Goal: Task Accomplishment & Management: Manage account settings

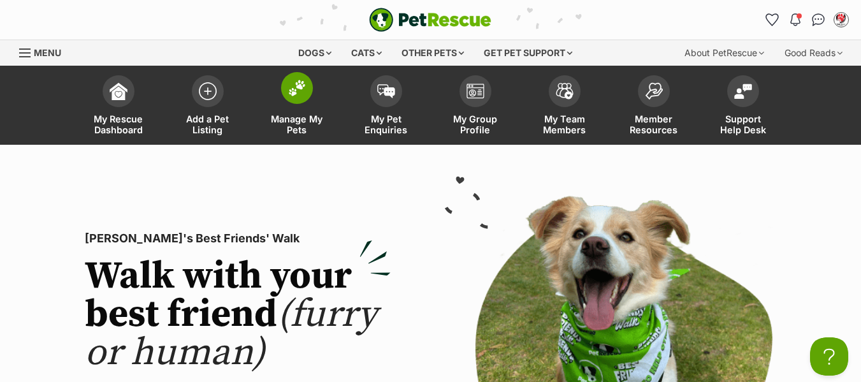
click at [294, 121] on span "Manage My Pets" at bounding box center [296, 125] width 57 height 22
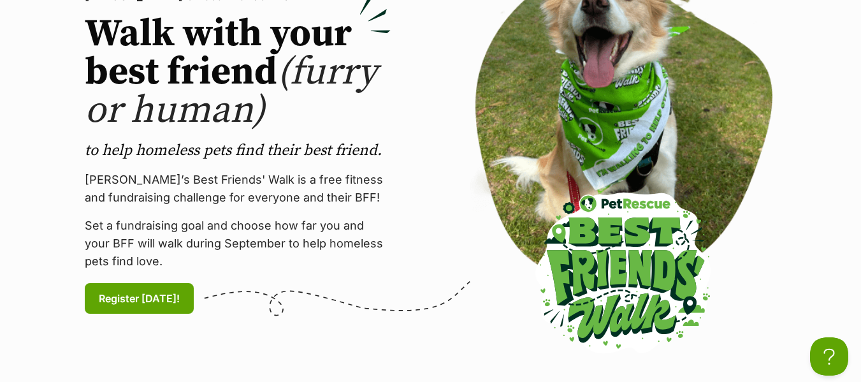
scroll to position [255, 0]
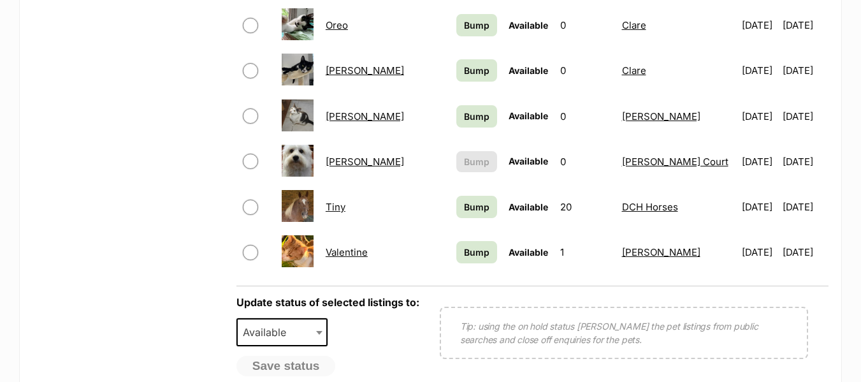
scroll to position [956, 0]
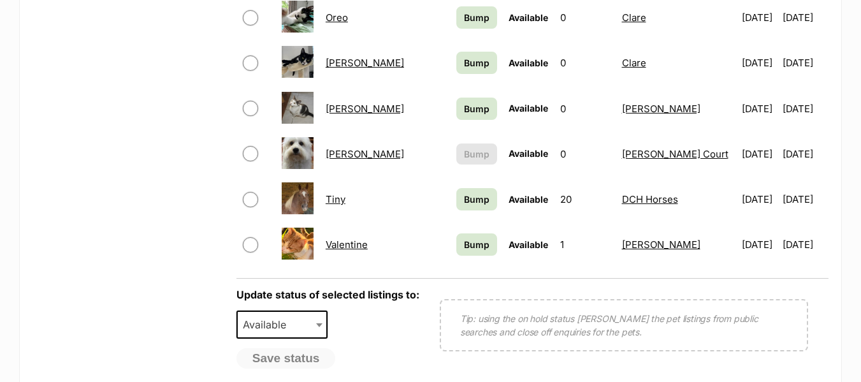
click at [344, 152] on link "Tiffany" at bounding box center [365, 154] width 78 height 12
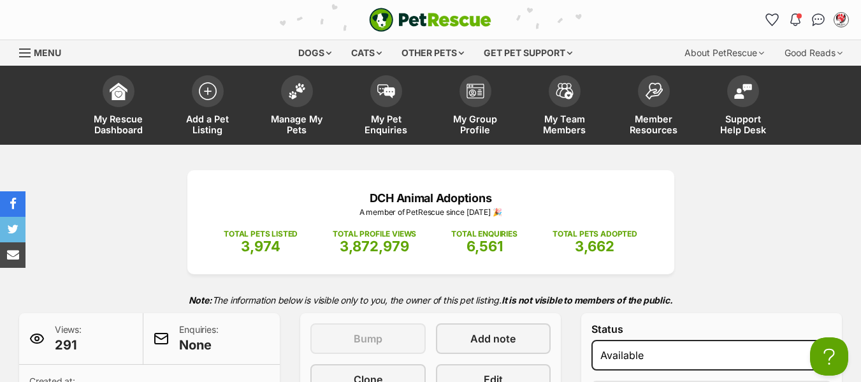
click at [22, 53] on span "Menu" at bounding box center [24, 52] width 11 height 1
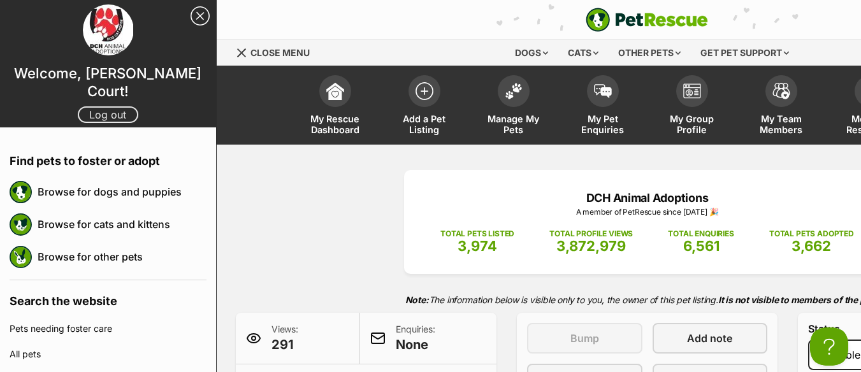
click at [96, 106] on link "Log out" at bounding box center [108, 114] width 61 height 17
